Goal: Information Seeking & Learning: Learn about a topic

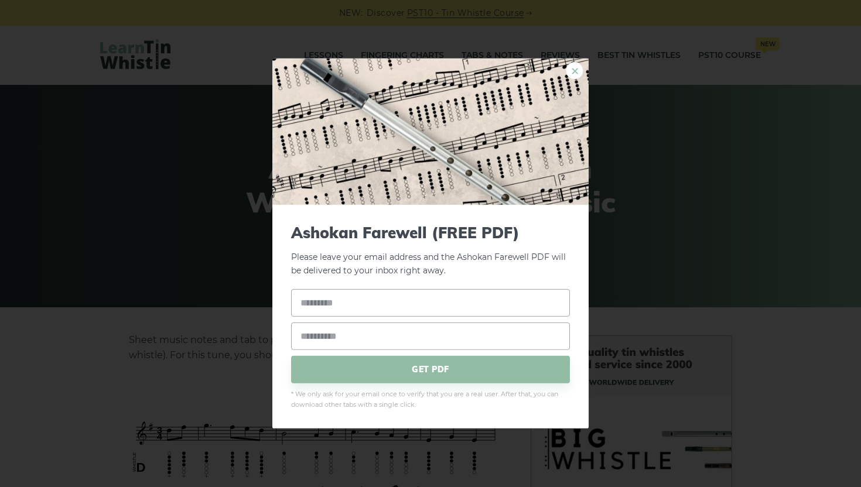
click at [572, 76] on link "×" at bounding box center [575, 71] width 18 height 18
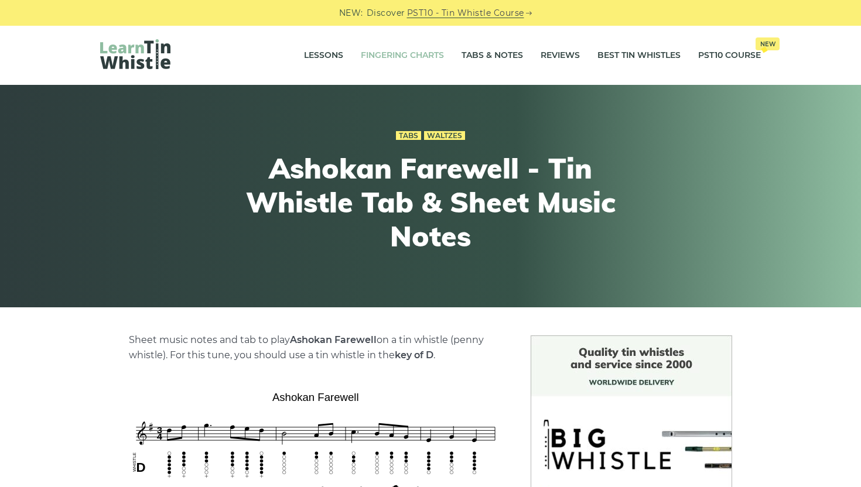
click at [405, 50] on link "Fingering Charts" at bounding box center [402, 55] width 83 height 29
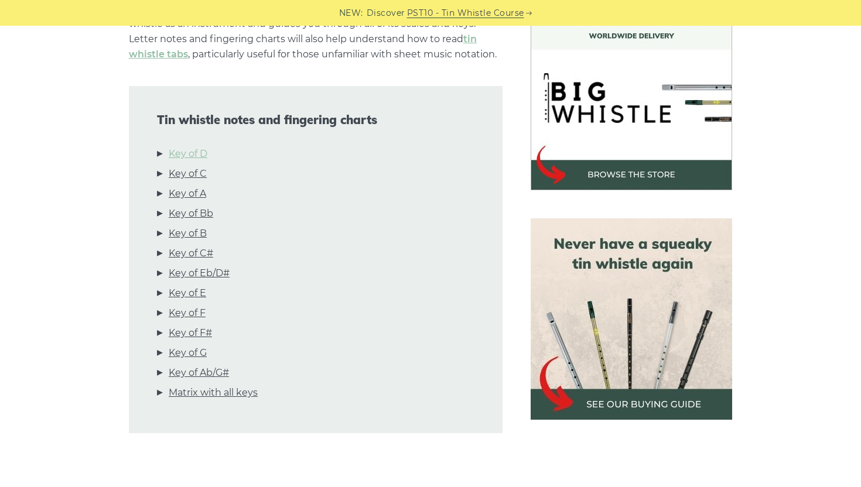
click at [202, 158] on link "Key of D" at bounding box center [188, 153] width 39 height 15
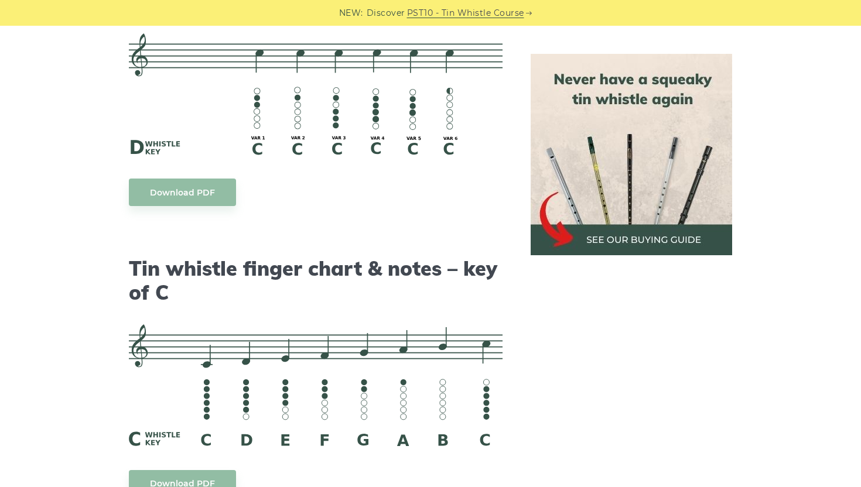
scroll to position [2863, 0]
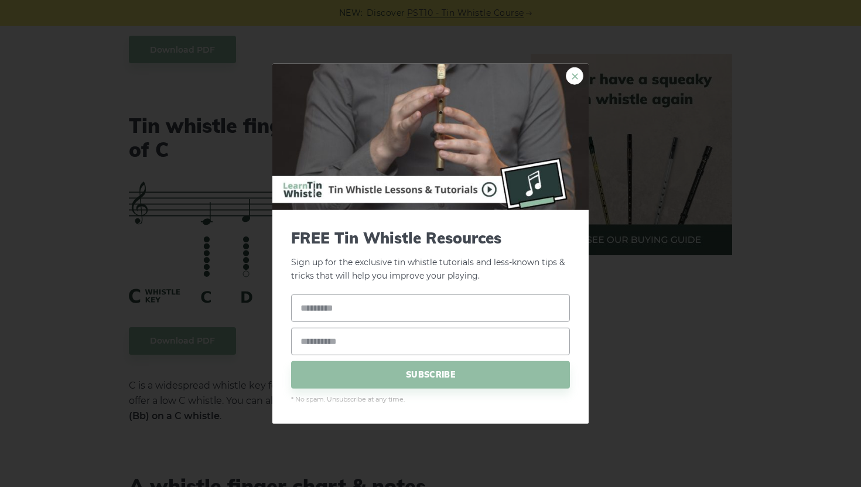
click at [569, 78] on link "×" at bounding box center [575, 76] width 18 height 18
